Goal: Task Accomplishment & Management: Manage account settings

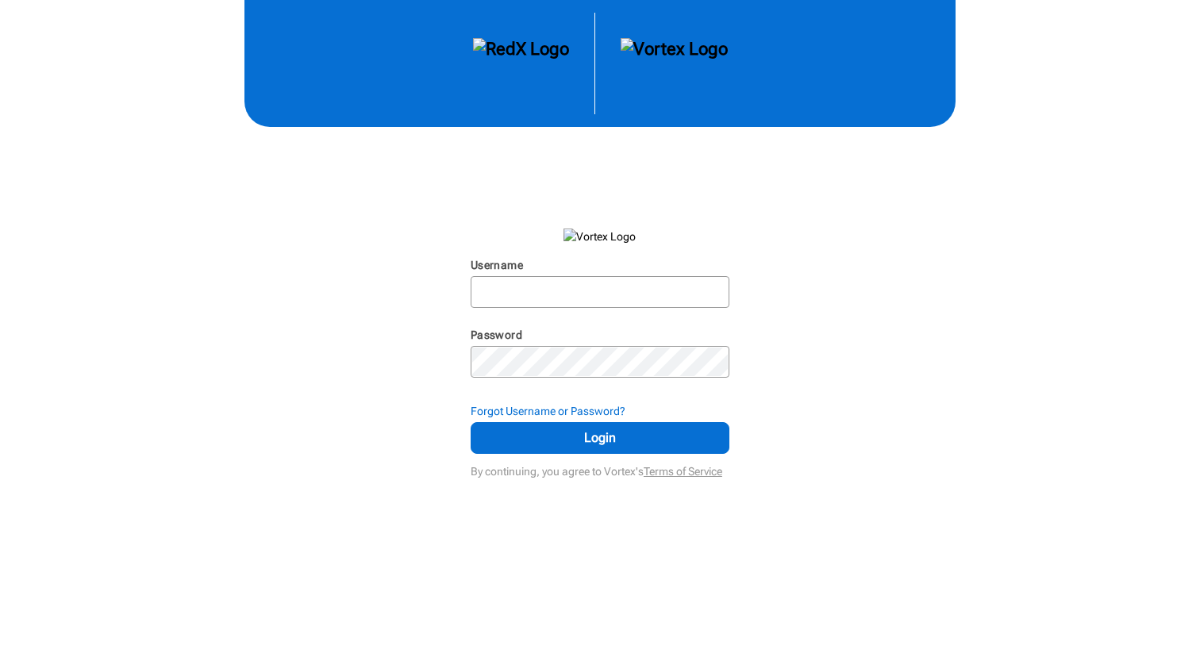
click at [0, 652] on nordpass-portal at bounding box center [0, 653] width 0 height 0
type input "[PERSON_NAME][EMAIL_ADDRESS][DOMAIN_NAME]"
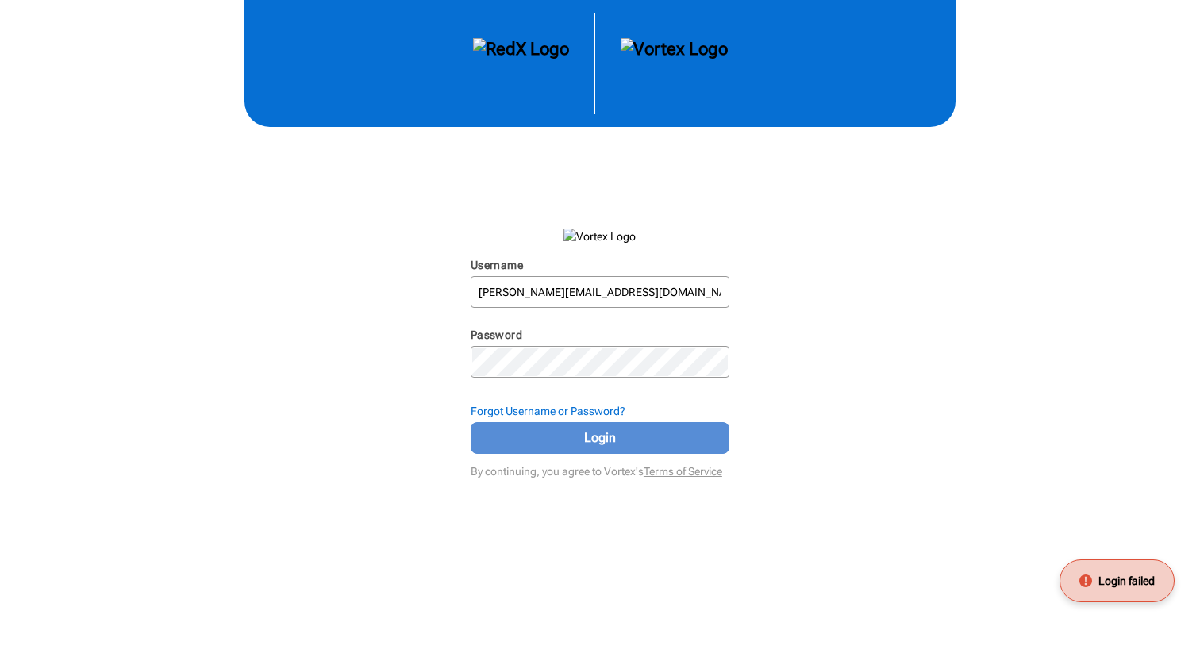
click at [580, 442] on span "Login" at bounding box center [600, 438] width 219 height 19
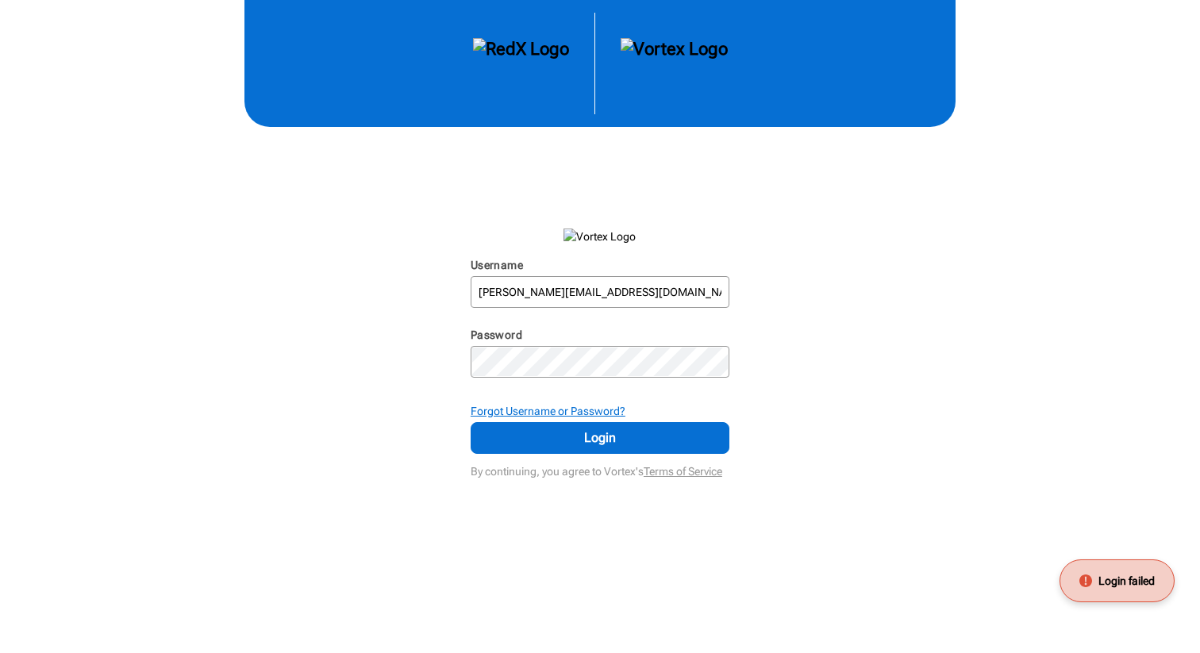
click at [561, 414] on strong "Forgot Username or Password?" at bounding box center [548, 411] width 155 height 13
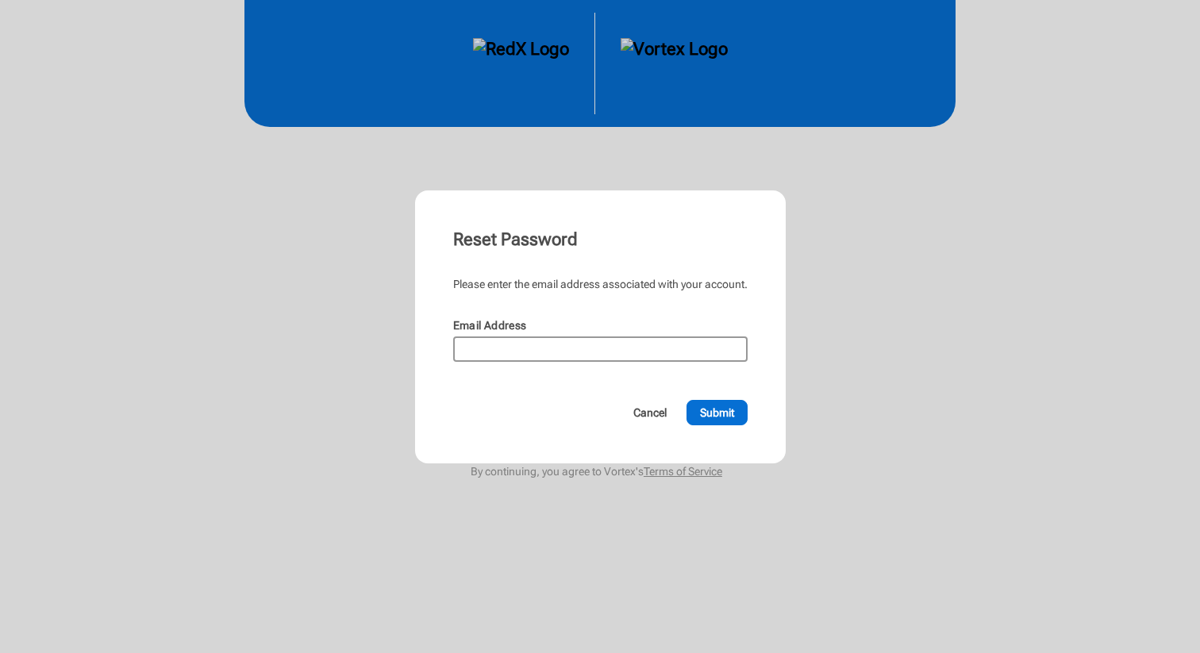
click at [554, 352] on input "Email Address" at bounding box center [600, 349] width 291 height 22
click at [0, 652] on nordpass-autofill-portal at bounding box center [0, 653] width 0 height 0
type input "[PERSON_NAME][EMAIL_ADDRESS][DOMAIN_NAME]"
click at [717, 417] on span "Submit" at bounding box center [717, 413] width 34 height 16
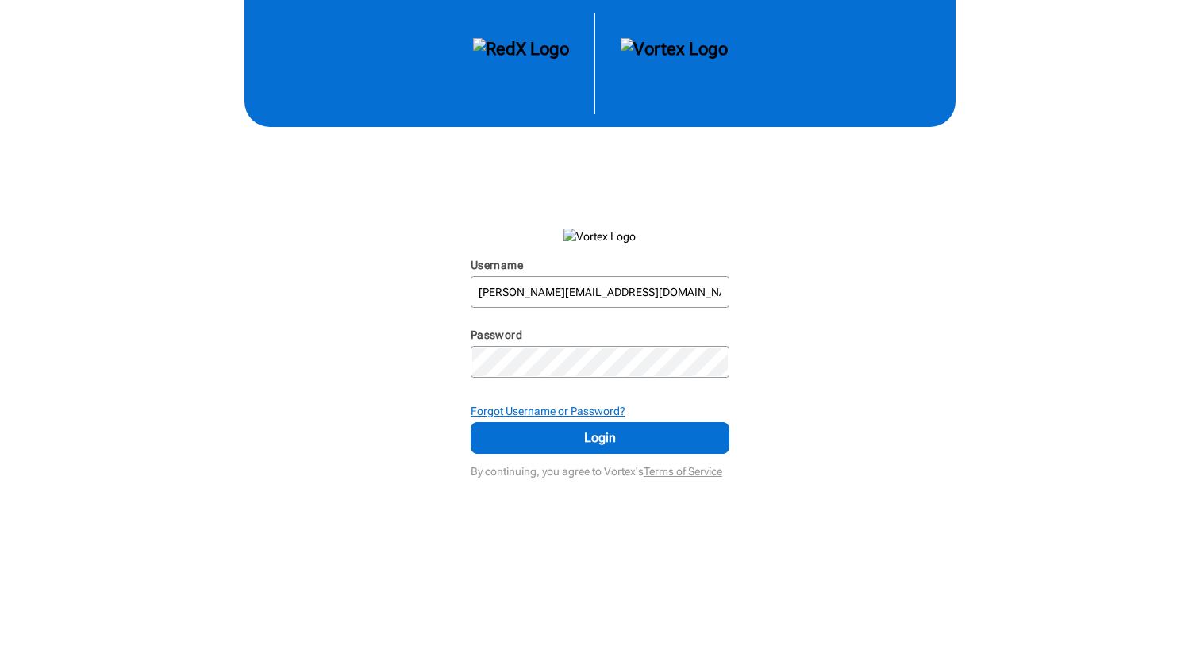
click at [510, 414] on strong "Forgot Username or Password?" at bounding box center [548, 411] width 155 height 13
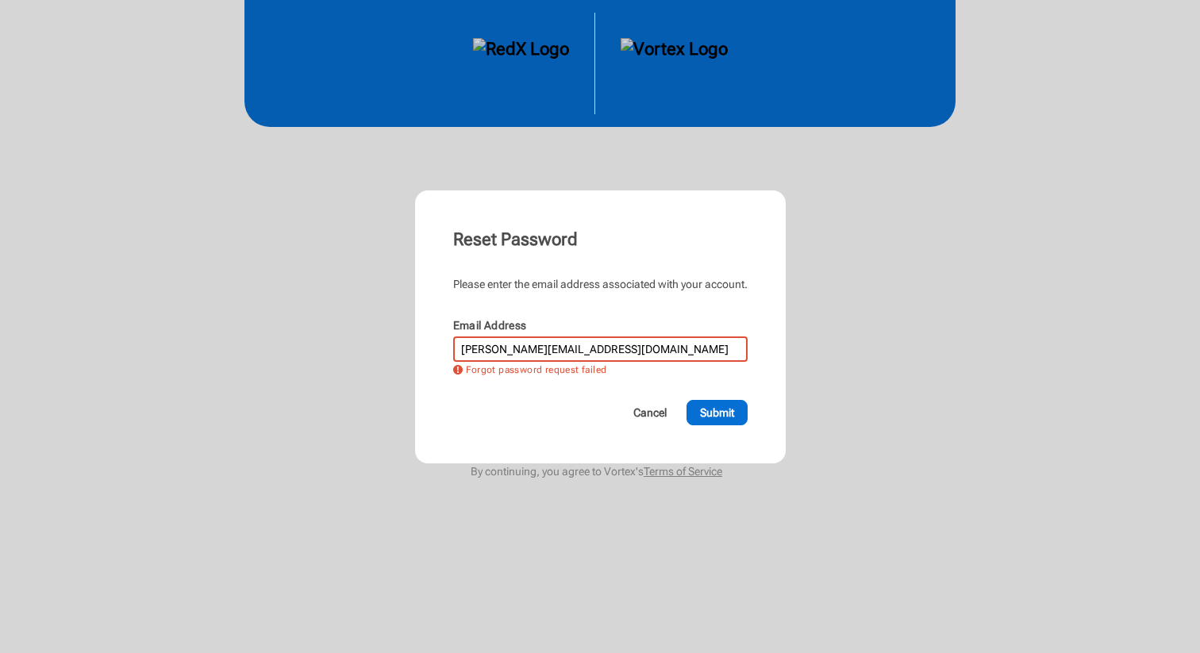
click at [579, 350] on input "[PERSON_NAME][EMAIL_ADDRESS][DOMAIN_NAME]" at bounding box center [600, 349] width 291 height 22
drag, startPoint x: 582, startPoint y: 351, endPoint x: 422, endPoint y: 358, distance: 159.7
click at [422, 358] on div "Reset Password Please enter the email address associated with your account. Ema…" at bounding box center [600, 326] width 371 height 273
drag, startPoint x: 575, startPoint y: 348, endPoint x: 441, endPoint y: 343, distance: 133.4
click at [441, 343] on div "Reset Password Please enter the email address associated with your account. Ema…" at bounding box center [600, 326] width 371 height 273
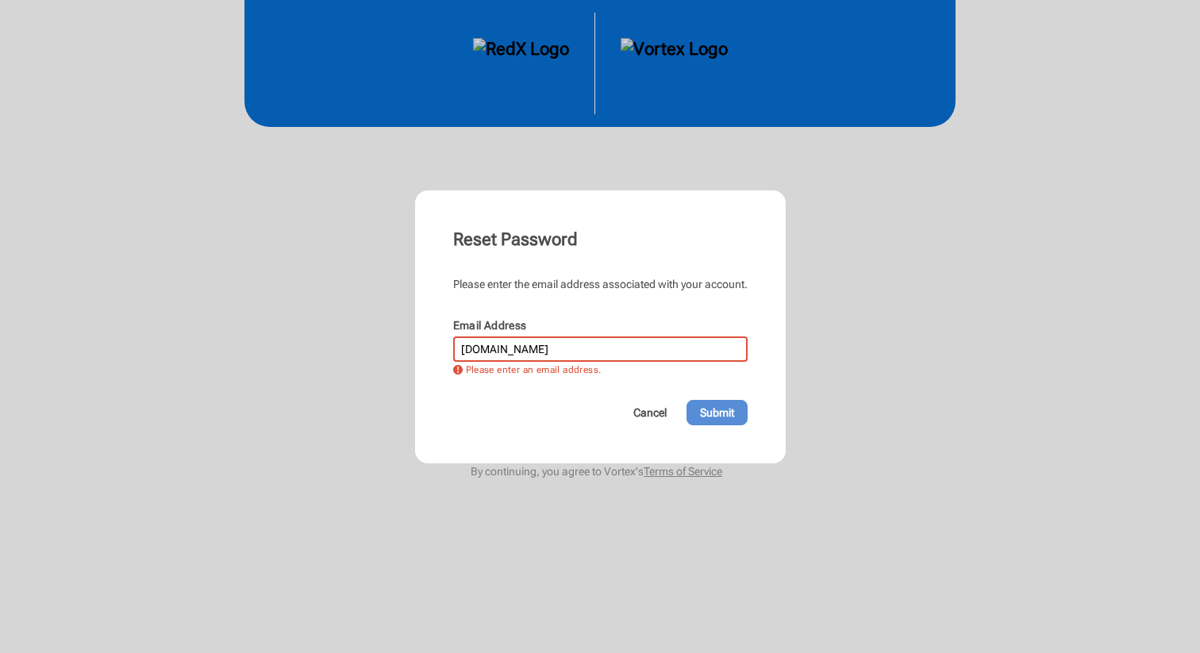
click at [740, 409] on button "Submit" at bounding box center [717, 412] width 61 height 25
click at [545, 345] on input "[DOMAIN_NAME]" at bounding box center [600, 349] width 291 height 22
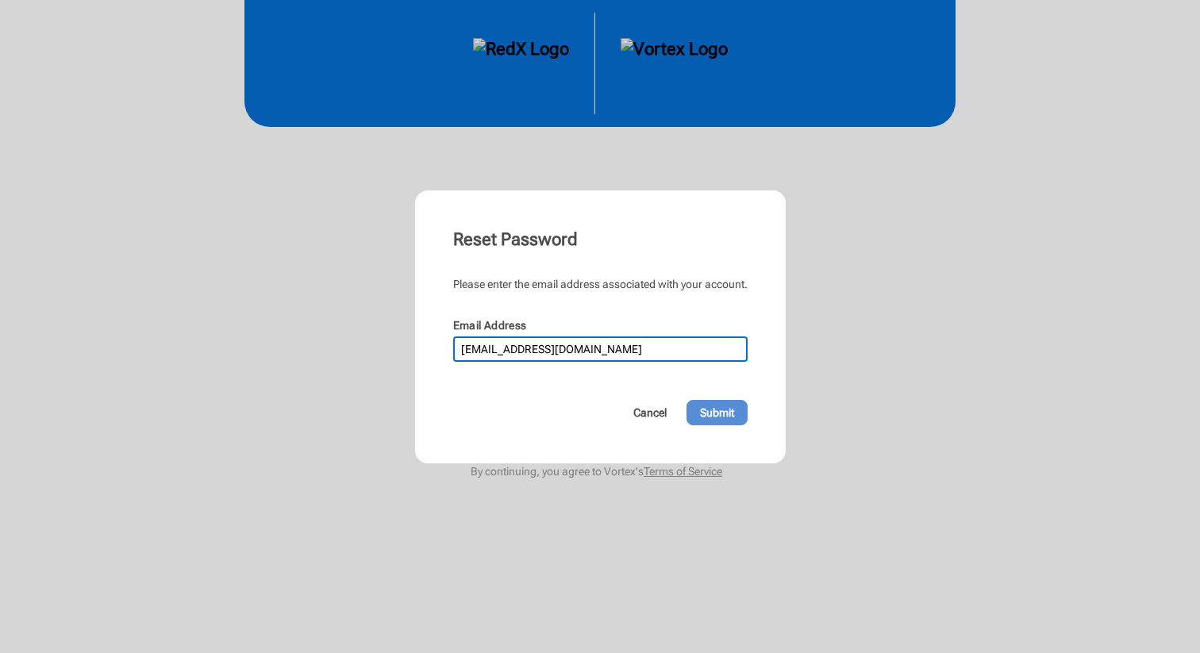
type input "[EMAIL_ADDRESS][DOMAIN_NAME]"
click at [724, 411] on span "Submit" at bounding box center [717, 413] width 34 height 16
